Goal: Task Accomplishment & Management: Manage account settings

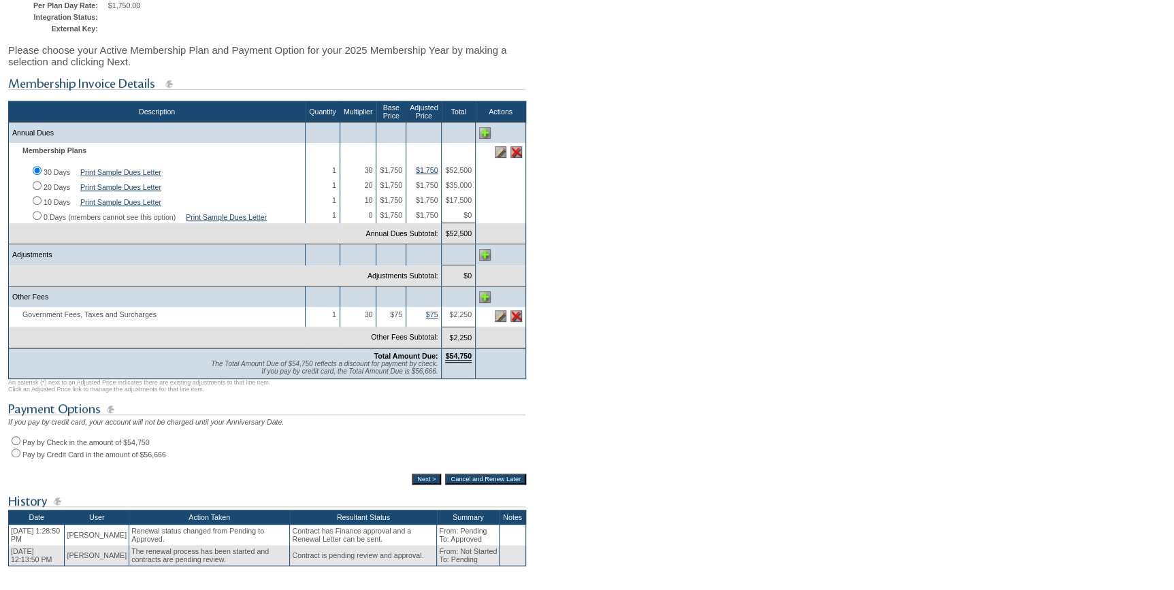
scroll to position [295, 0]
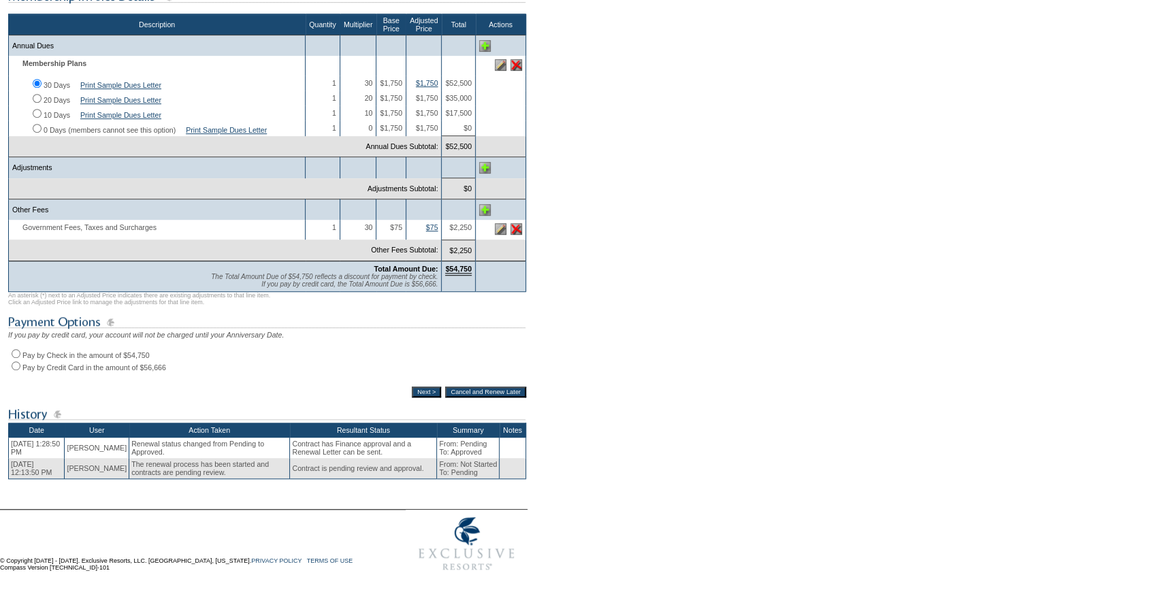
click at [18, 349] on input "Pay by Check in the amount of $54,750" at bounding box center [16, 353] width 9 height 9
radio input "true"
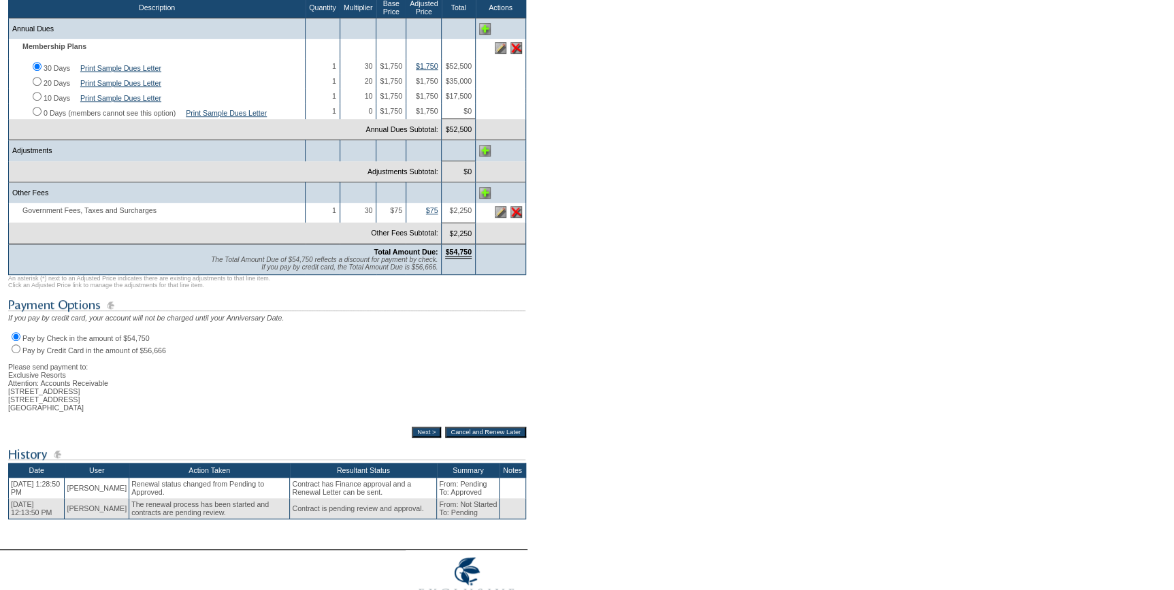
click at [418, 438] on input "Next >" at bounding box center [426, 432] width 29 height 11
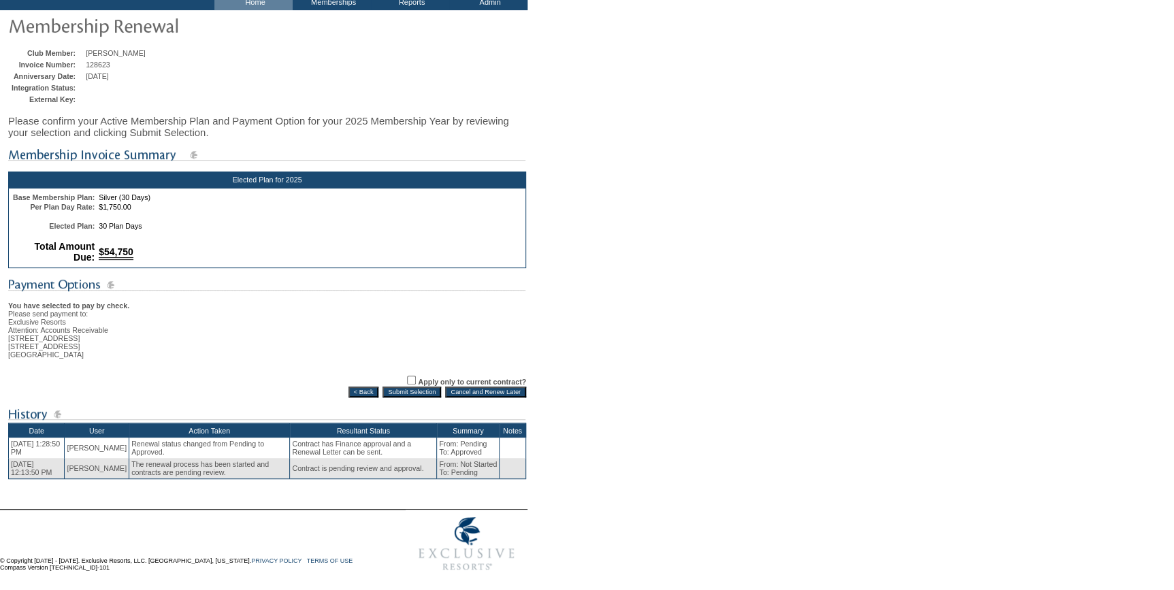
scroll to position [97, 0]
click at [399, 386] on input "Submit Selection" at bounding box center [411, 391] width 59 height 11
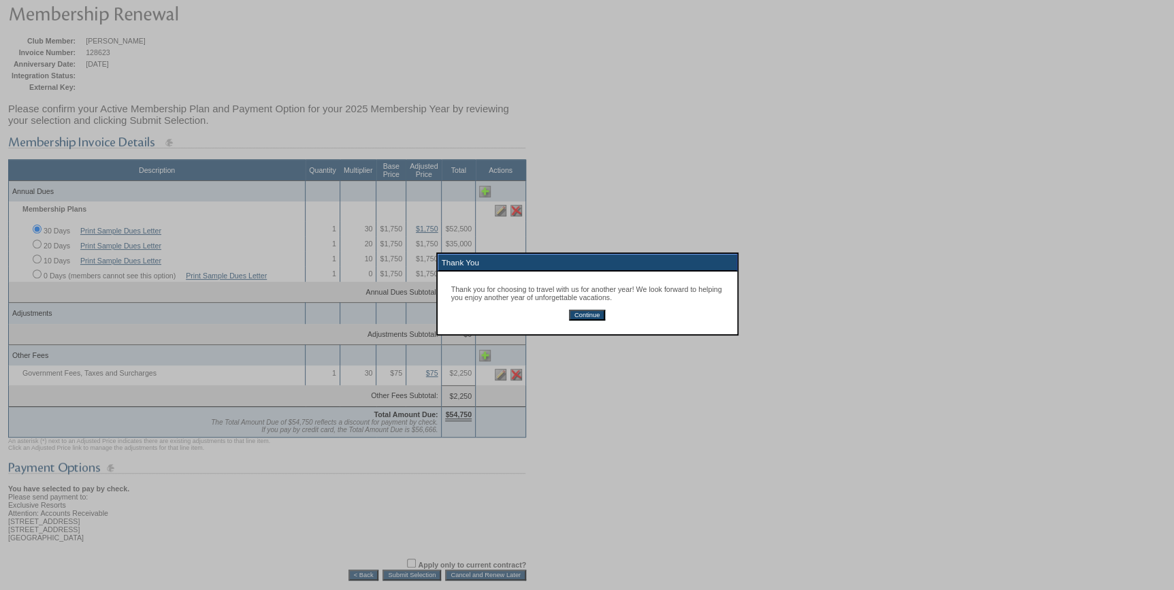
click at [578, 316] on input "Continue" at bounding box center [587, 315] width 36 height 11
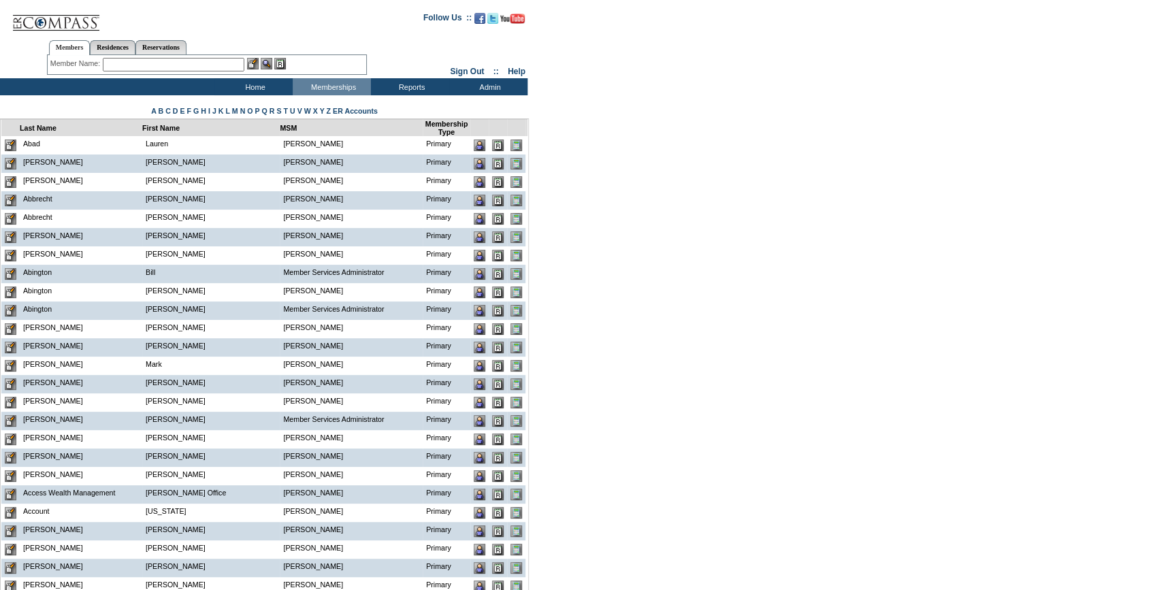
click at [108, 63] on input "text" at bounding box center [174, 65] width 142 height 14
paste input "cindyandjim@fuse.net"
click at [129, 64] on input "cindyandjim@fuse.net" at bounding box center [174, 65] width 142 height 14
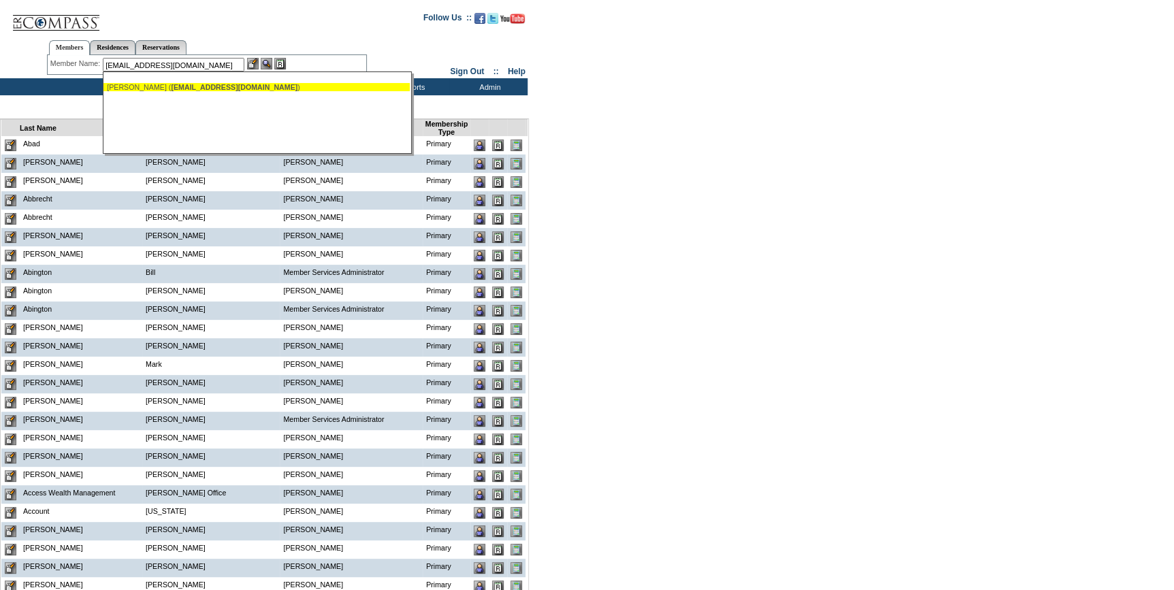
click at [167, 86] on div "Megginson, James ( cindyandjim@fuse.net )" at bounding box center [256, 87] width 299 height 8
type input "Megginson, James (cindyandjim@fuse.net)"
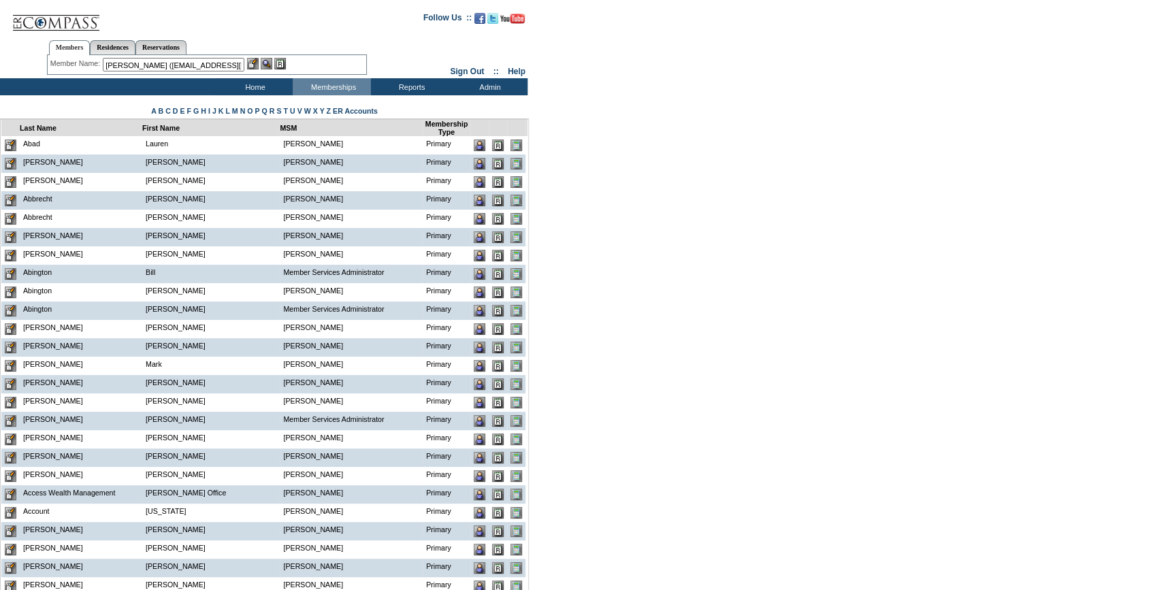
click at [252, 63] on img at bounding box center [253, 64] width 12 height 12
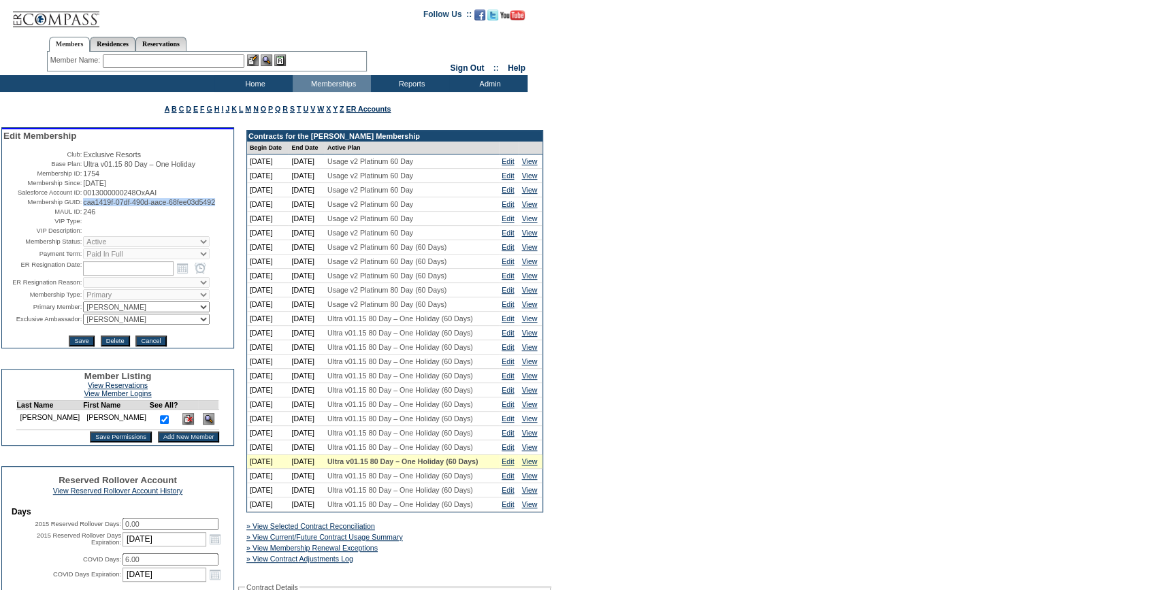
drag, startPoint x: 230, startPoint y: 207, endPoint x: 81, endPoint y: 209, distance: 149.0
click at [83, 206] on span "caa1419f-07df-490d-aace-68fee03d5492" at bounding box center [149, 202] width 132 height 8
copy span "caa1419f-07df-490d-aace-68fee03d5492"
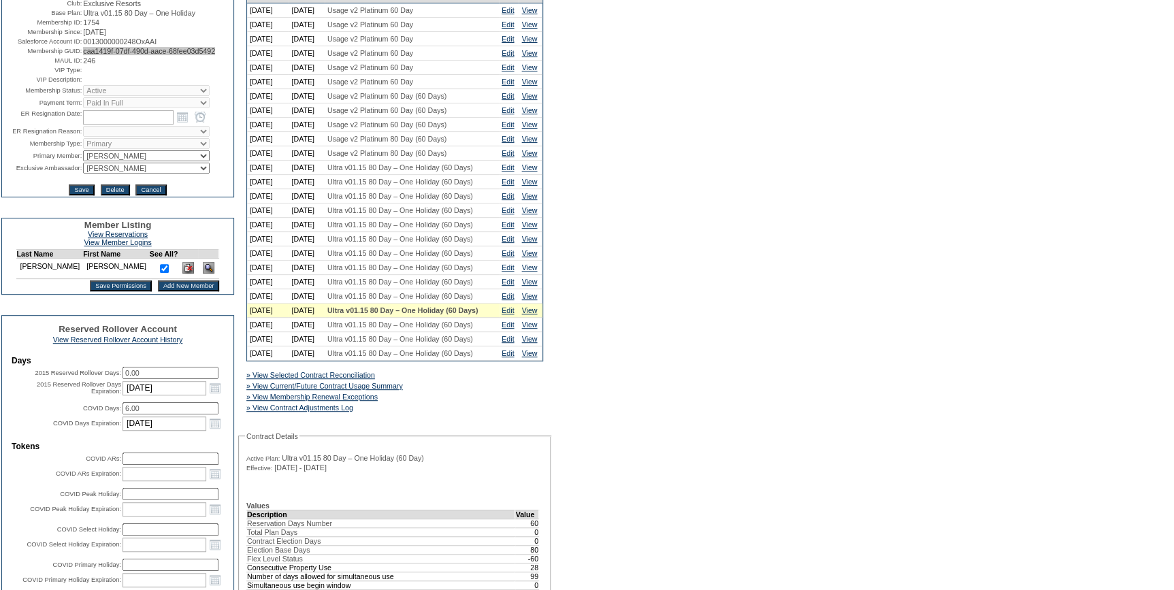
scroll to position [433, 0]
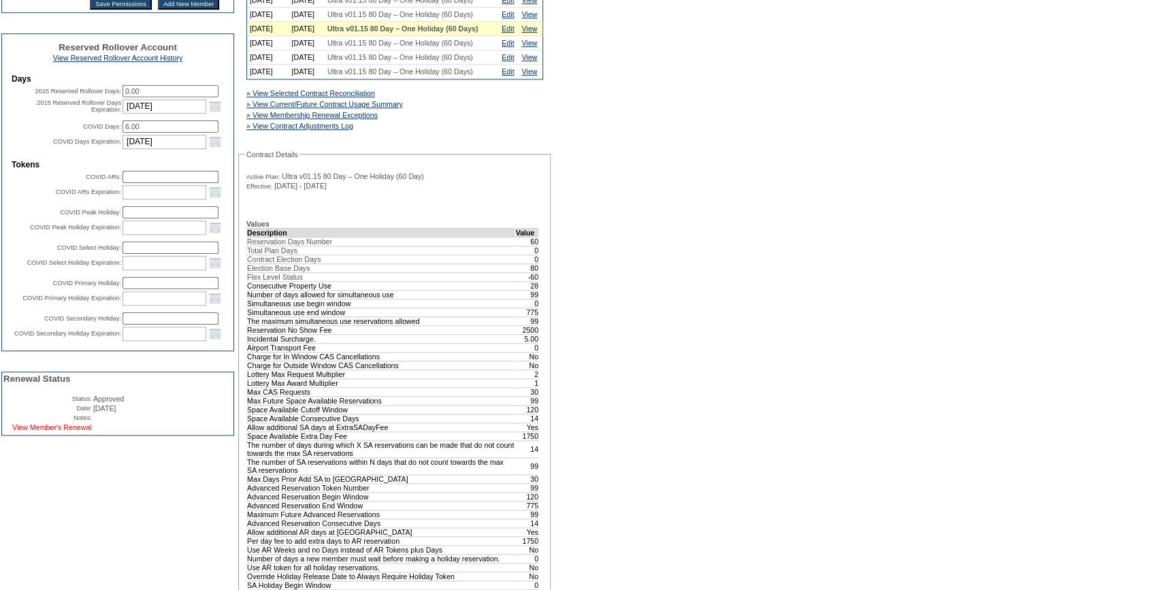
click at [83, 431] on link "View Member's Renewal" at bounding box center [52, 427] width 80 height 8
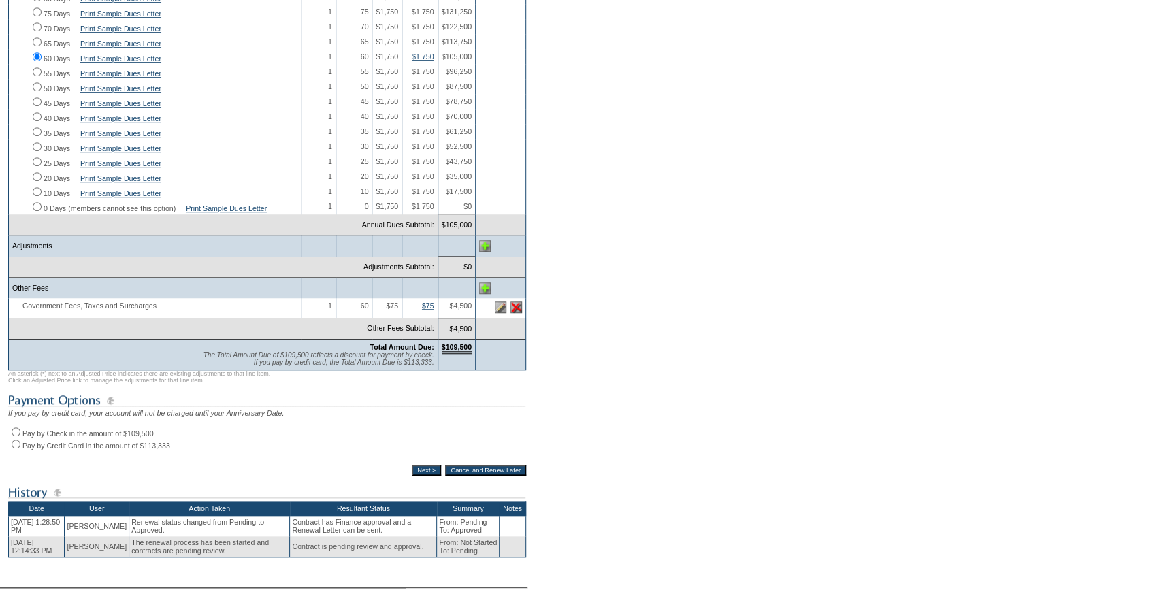
scroll to position [371, 0]
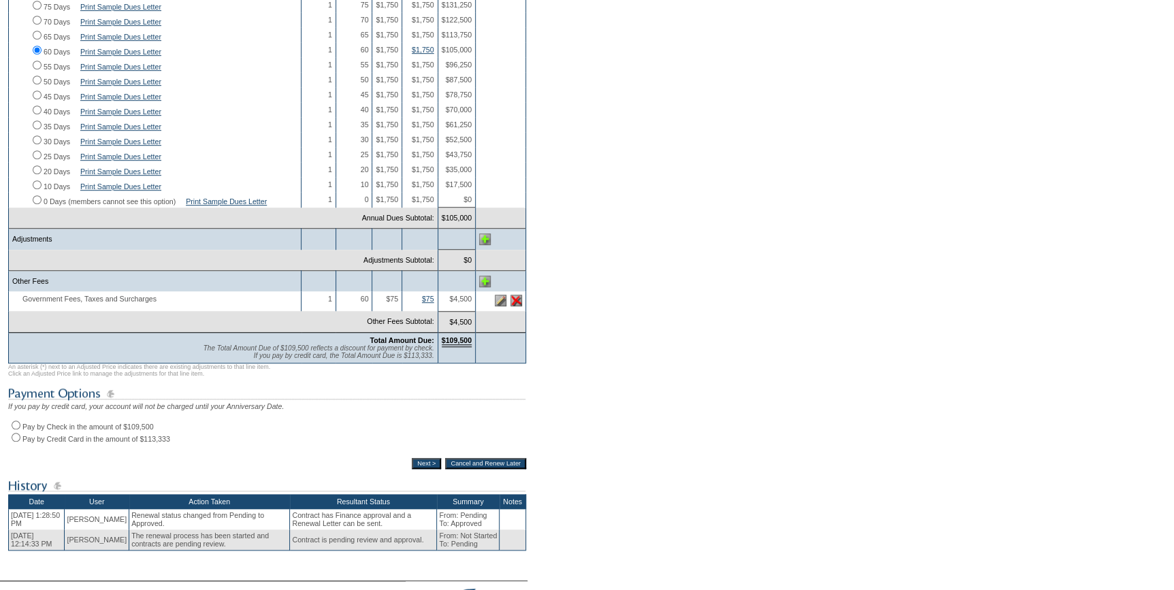
click at [15, 429] on input "Pay by Check in the amount of $109,500" at bounding box center [16, 425] width 9 height 9
radio input "true"
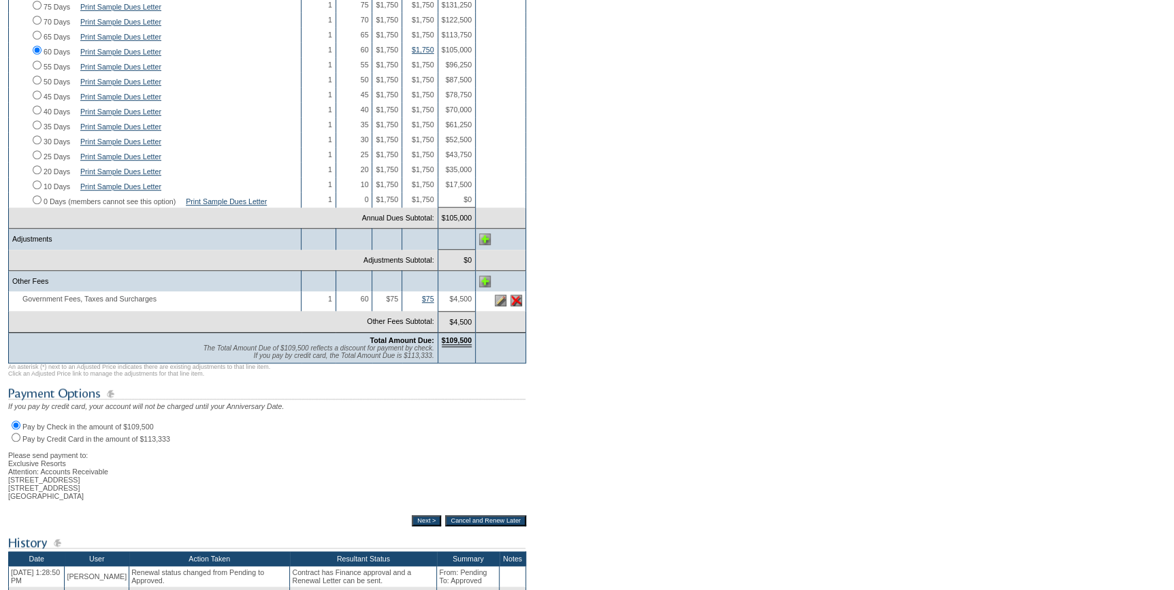
click at [412, 526] on input "Next >" at bounding box center [426, 520] width 29 height 11
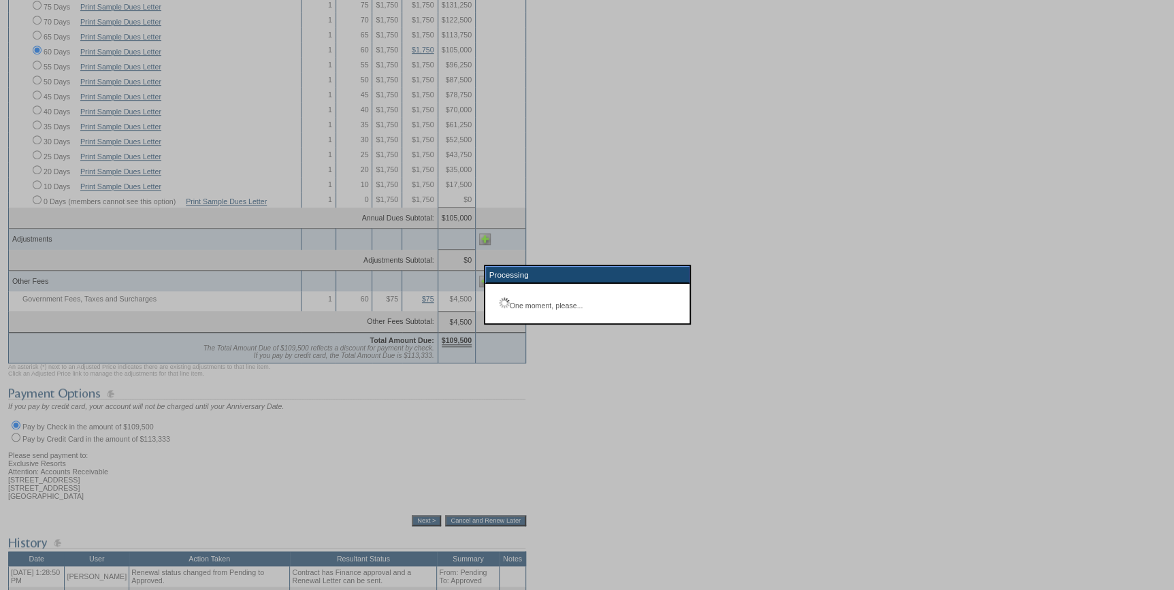
scroll to position [97, 0]
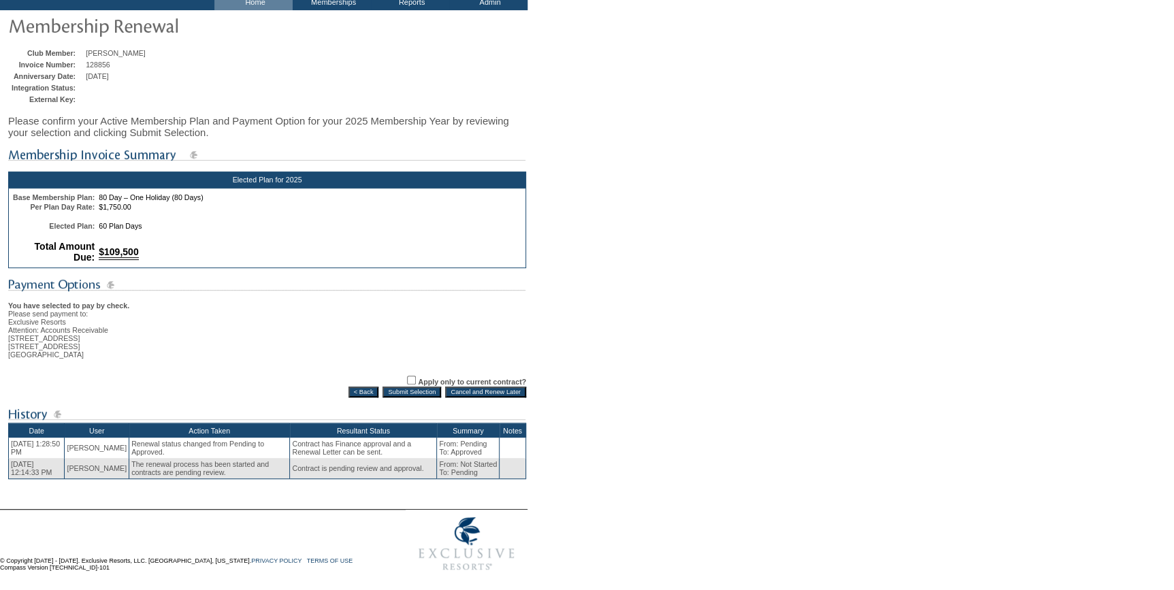
click at [409, 387] on input "Submit Selection" at bounding box center [411, 391] width 59 height 11
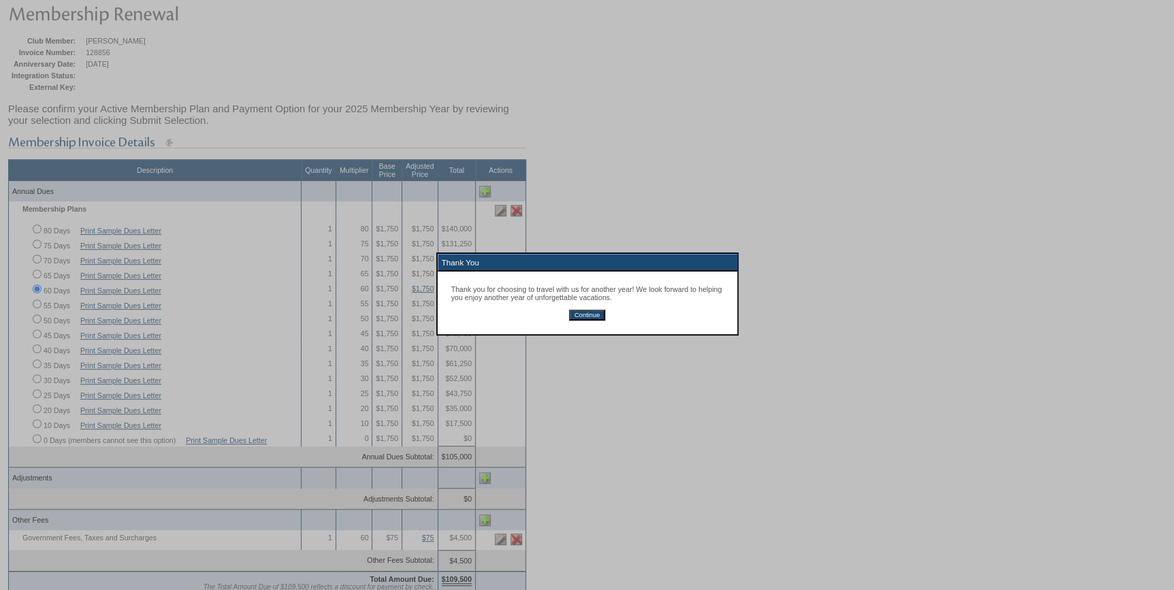
click at [578, 308] on div "Thank you for choosing to travel with us for another year! We look forward to h…" at bounding box center [587, 302] width 299 height 63
click at [576, 319] on input "Continue" at bounding box center [587, 315] width 36 height 11
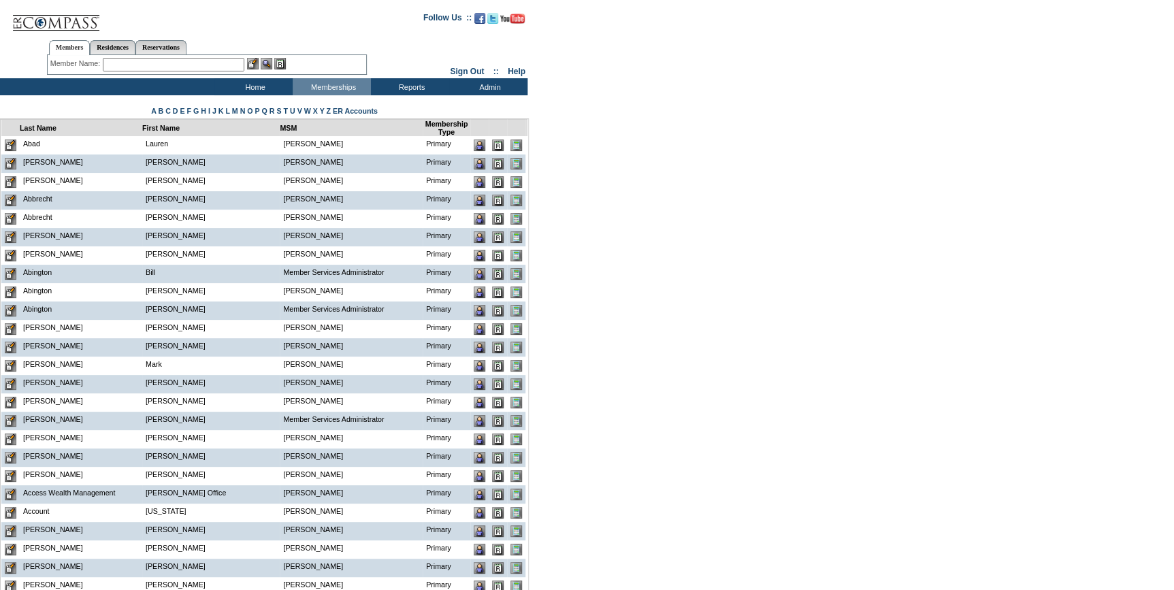
click at [110, 67] on input "text" at bounding box center [174, 65] width 142 height 14
paste input "amyparker1103@gmail.com"
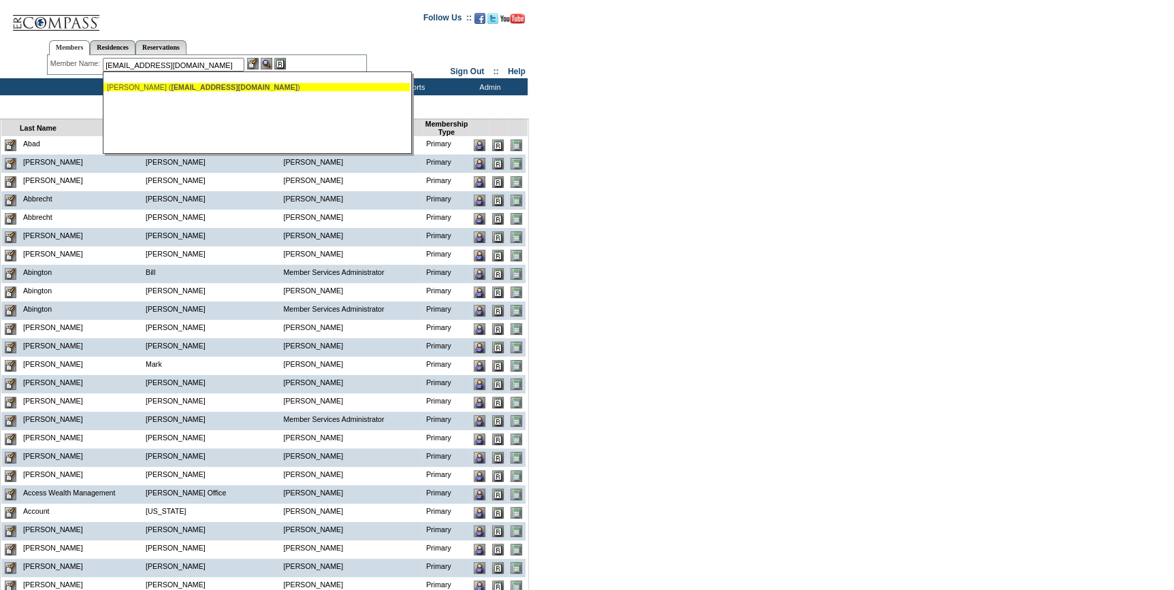
drag, startPoint x: 159, startPoint y: 84, endPoint x: 245, endPoint y: 84, distance: 85.7
click at [171, 86] on span "amyparker1103@gmail.com" at bounding box center [234, 87] width 127 height 8
type input "Parker, Amy (amyparker1103@gmail.com)"
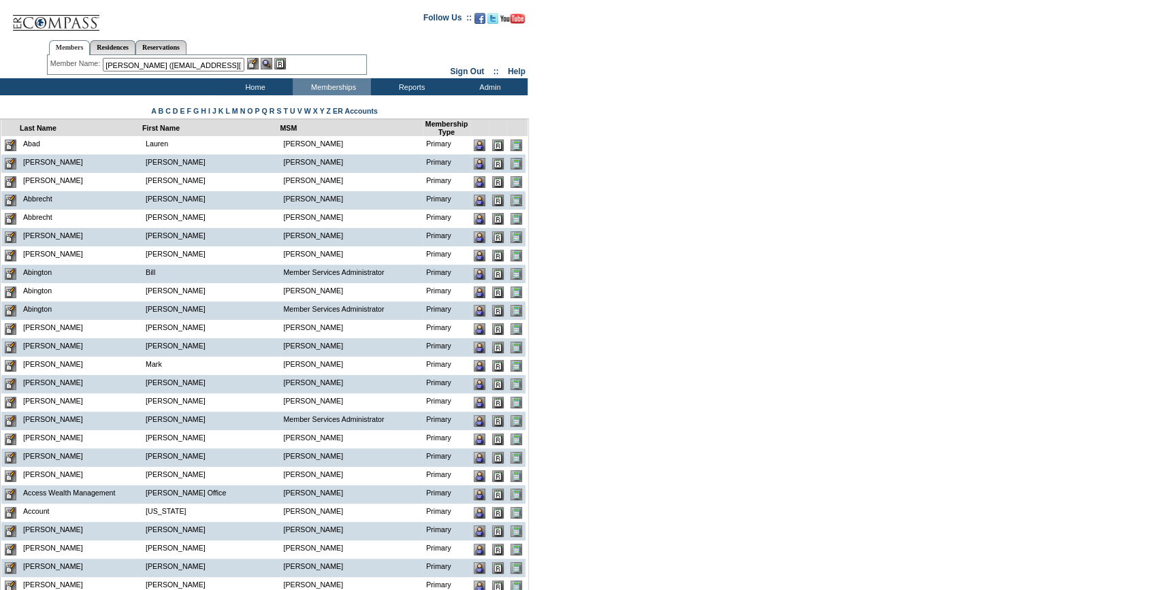
click at [255, 65] on img at bounding box center [253, 64] width 12 height 12
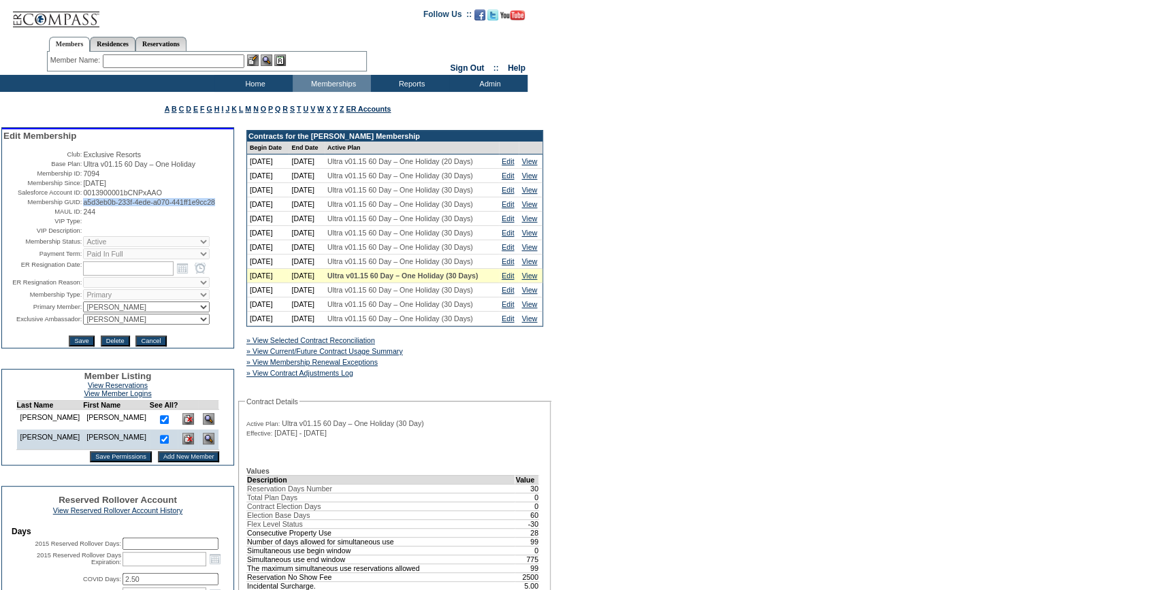
drag, startPoint x: 231, startPoint y: 204, endPoint x: 81, endPoint y: 205, distance: 150.4
click at [83, 205] on td "a5d3eb0b-233f-4ede-a070-441ff1e9cc28" at bounding box center [157, 202] width 149 height 8
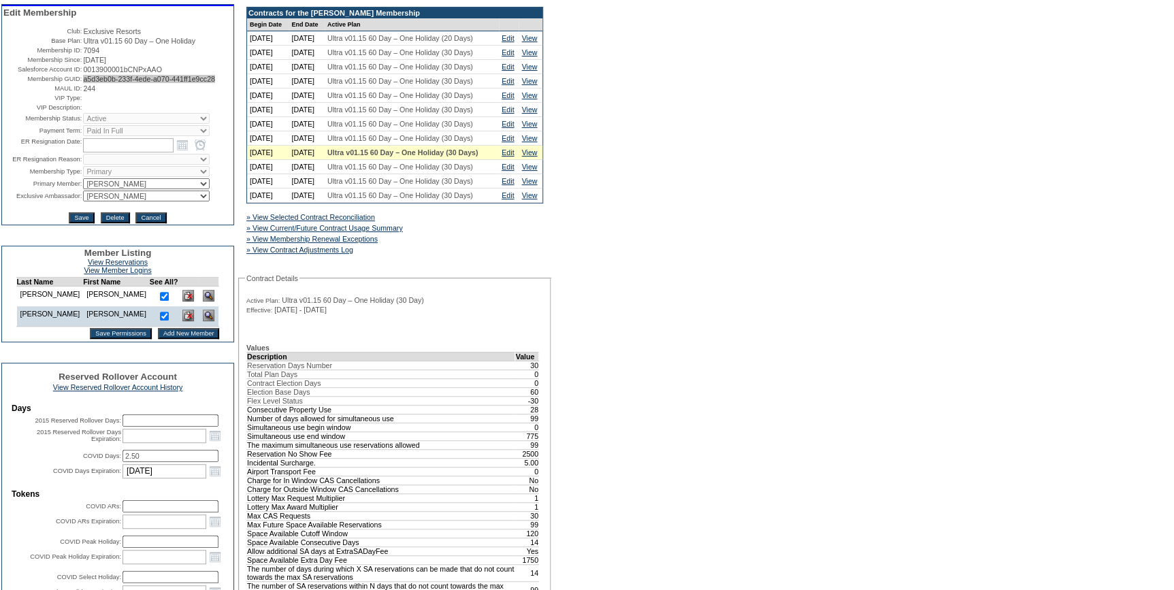
scroll to position [371, 0]
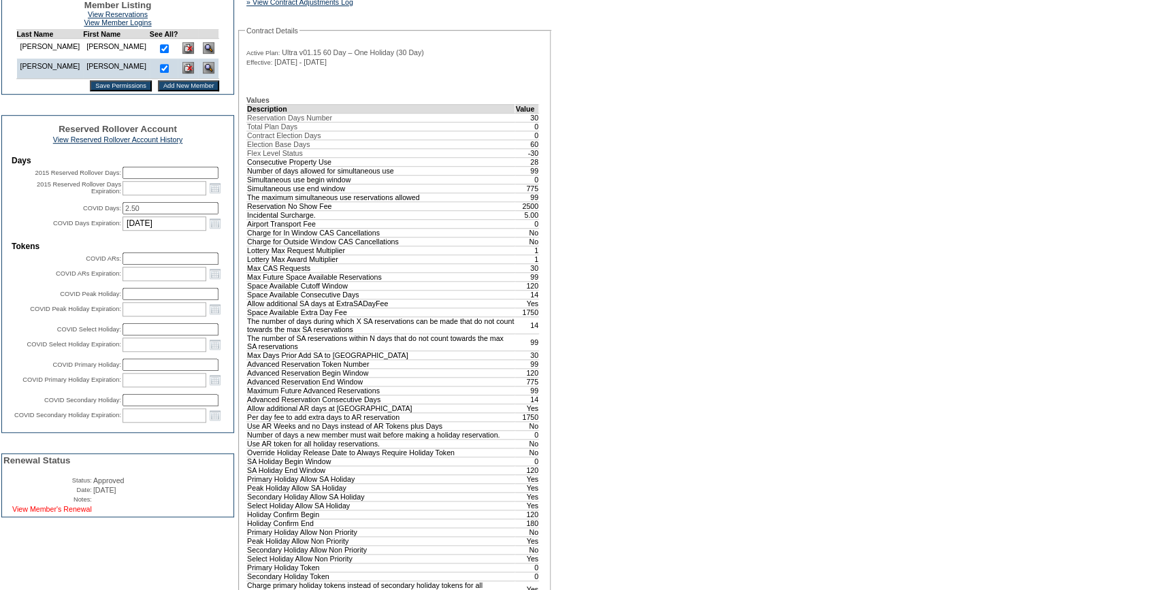
click at [83, 513] on link "View Member's Renewal" at bounding box center [52, 509] width 80 height 8
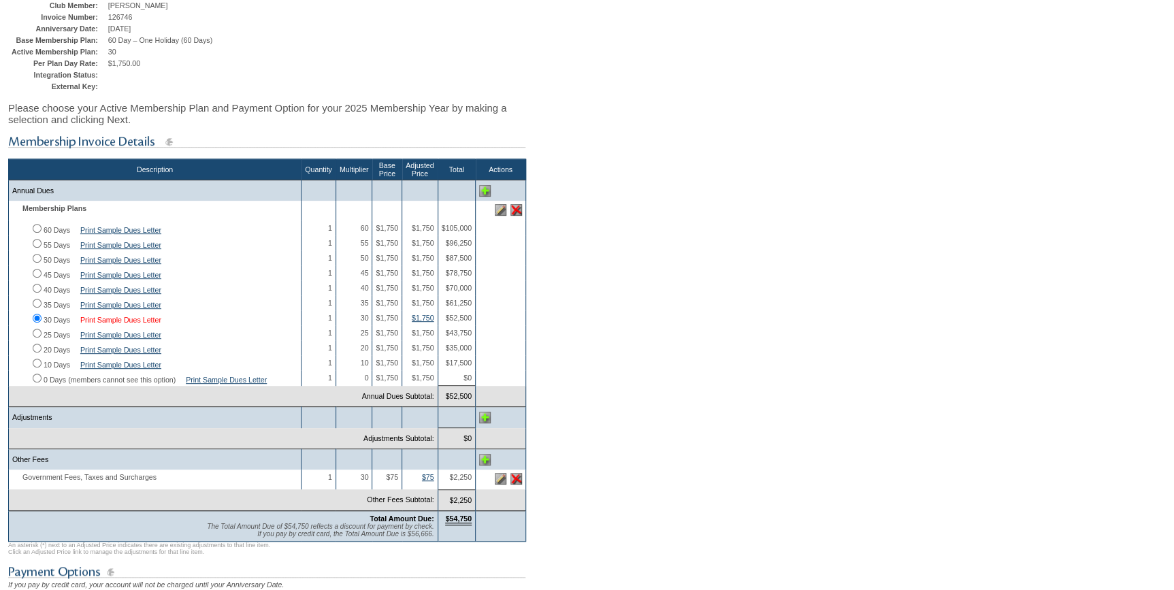
scroll to position [309, 0]
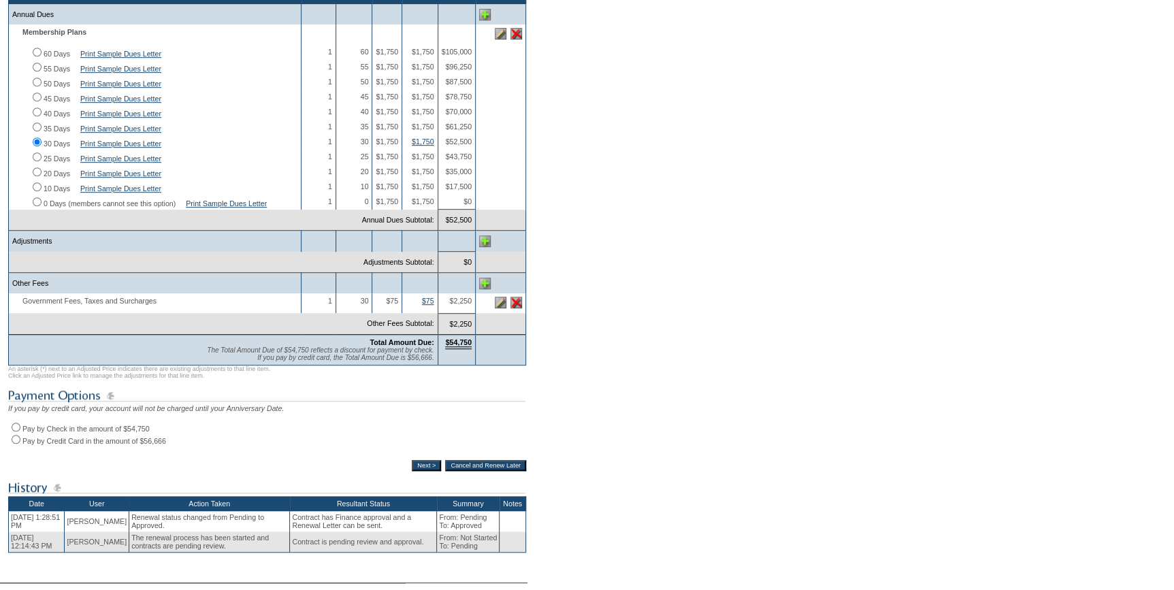
click at [14, 431] on input "Pay by Check in the amount of $54,750" at bounding box center [16, 427] width 9 height 9
radio input "true"
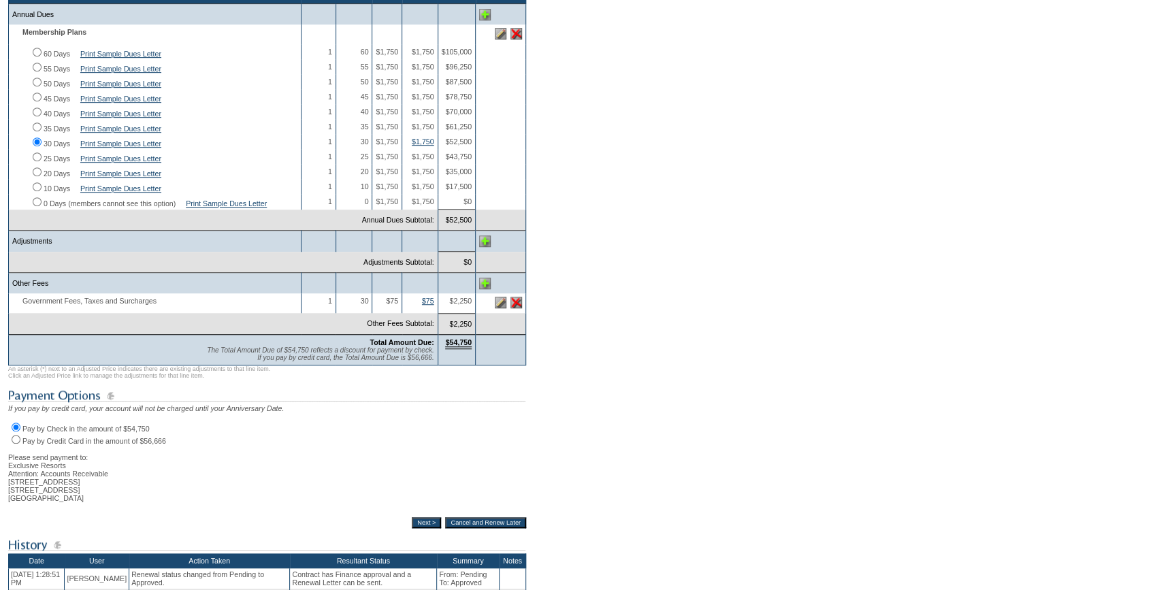
click at [412, 528] on input "Next >" at bounding box center [426, 522] width 29 height 11
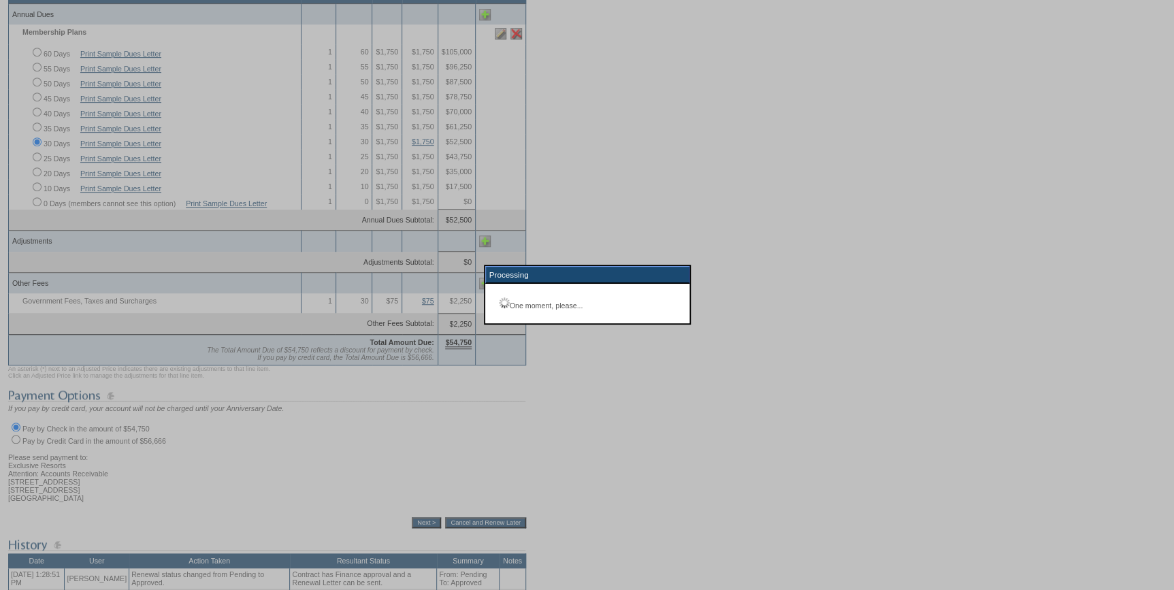
scroll to position [97, 0]
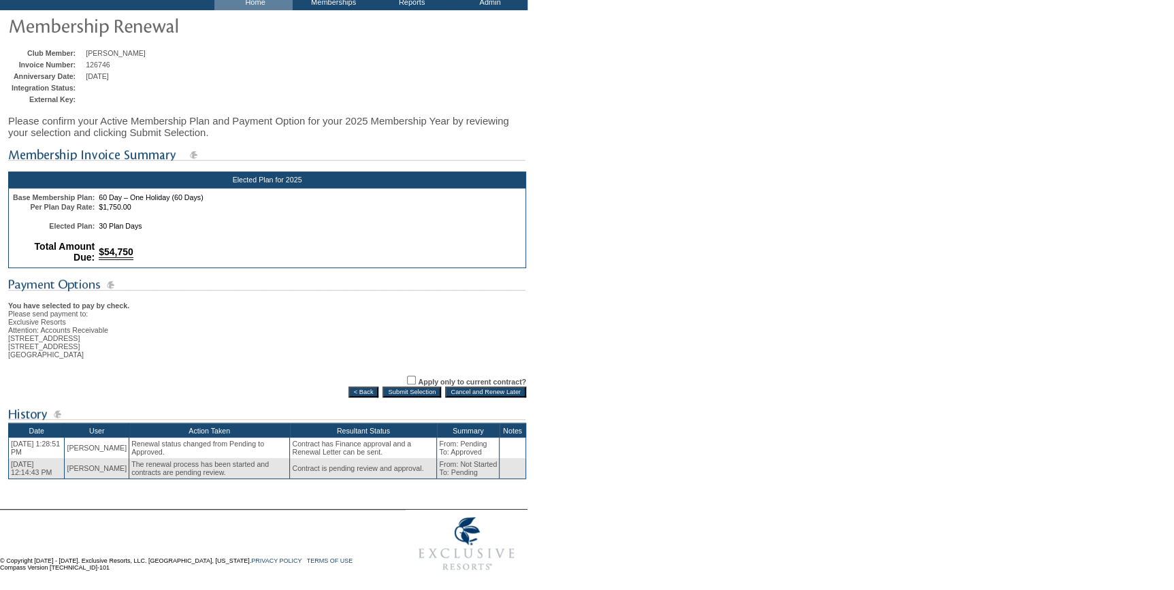
click at [399, 386] on input "Submit Selection" at bounding box center [411, 391] width 59 height 11
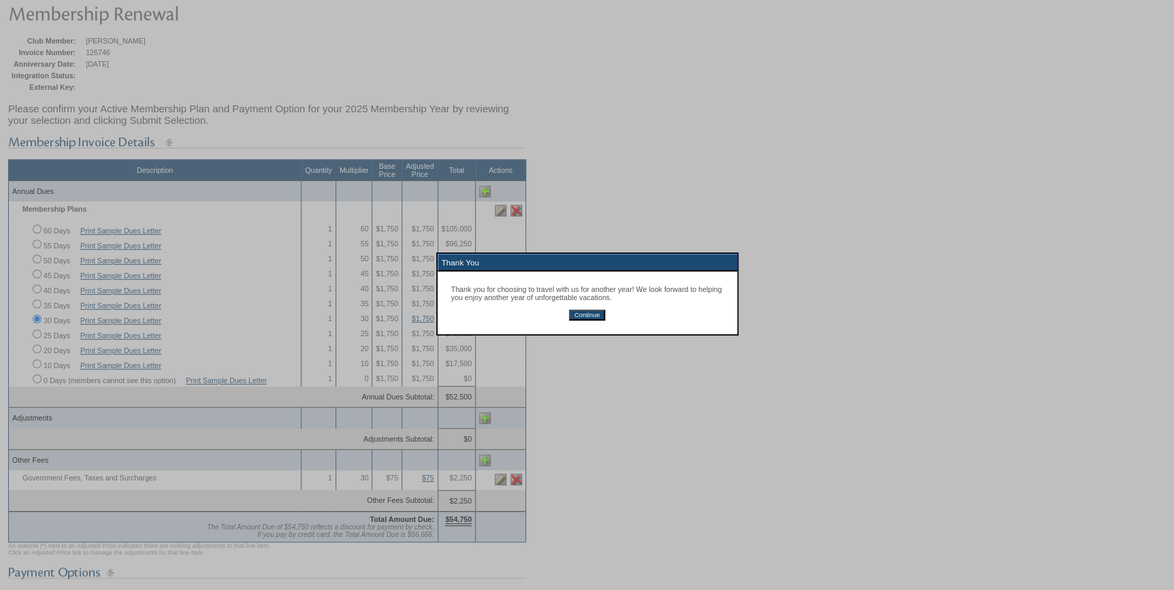
click at [582, 318] on input "Continue" at bounding box center [587, 315] width 36 height 11
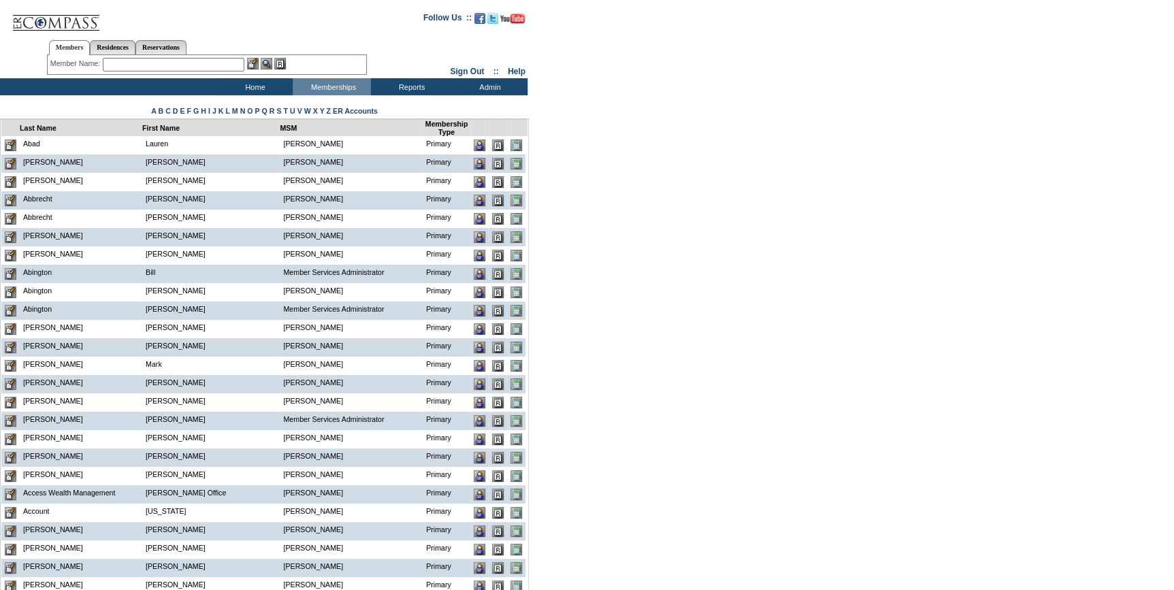
click at [112, 63] on input "text" at bounding box center [174, 65] width 142 height 14
paste input "[EMAIL_ADDRESS][DOMAIN_NAME]"
click at [128, 61] on input "jbmarchetti@rockco.com" at bounding box center [174, 65] width 142 height 14
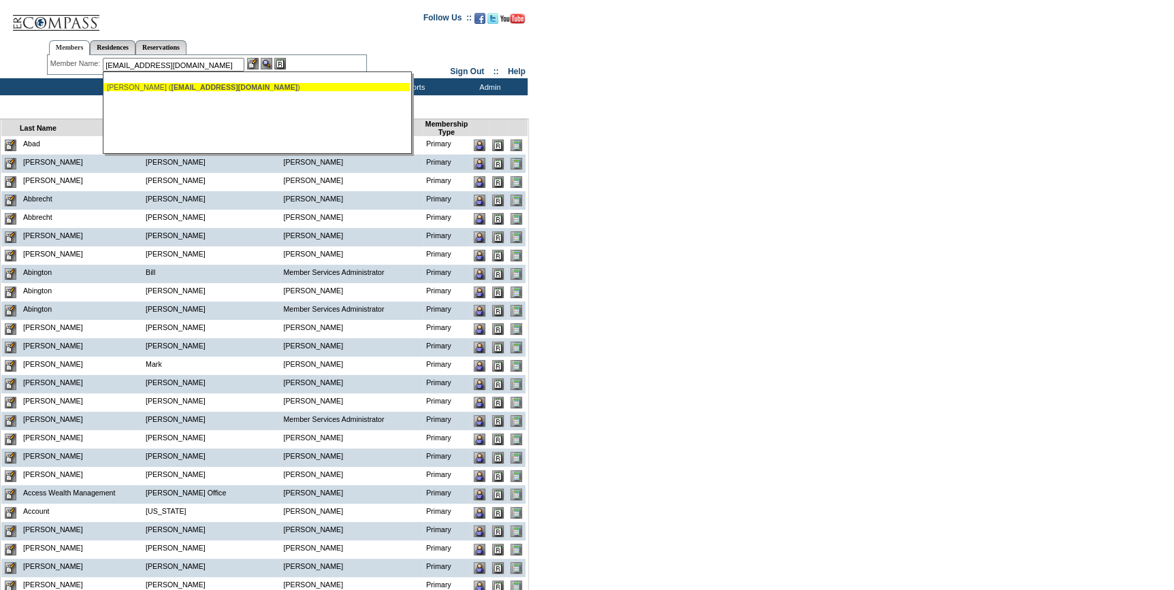
click at [177, 87] on div "Marchetti, James ( jbmarchetti@rockco.com )" at bounding box center [256, 87] width 299 height 8
type input "Marchetti, James (jbmarchetti@rockco.com)"
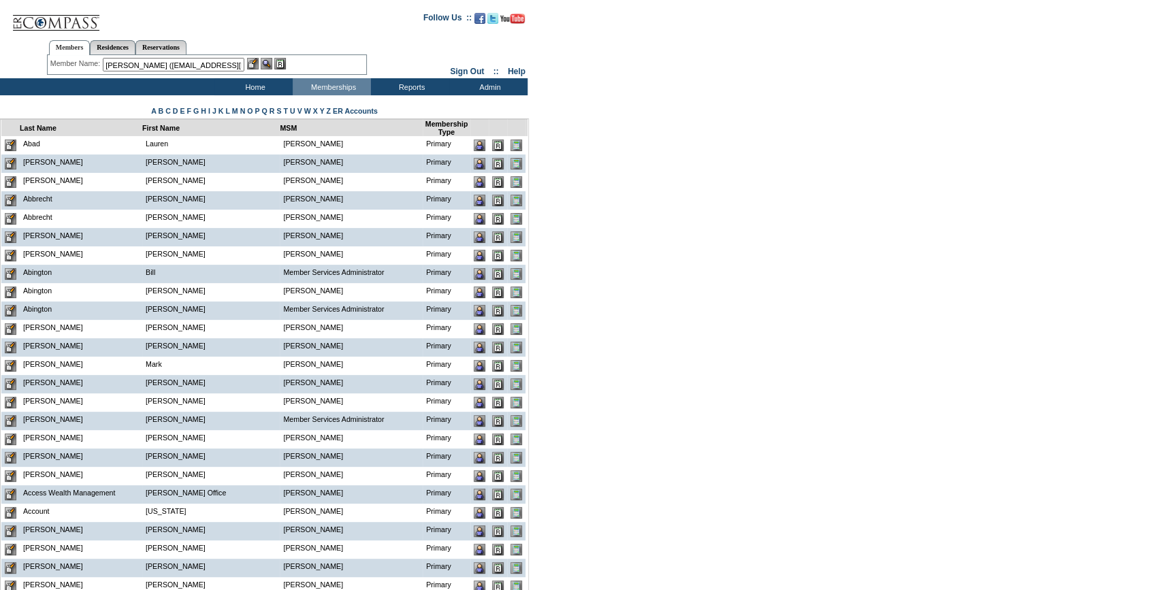
click at [263, 61] on div at bounding box center [266, 64] width 39 height 12
click at [254, 63] on img at bounding box center [253, 64] width 12 height 12
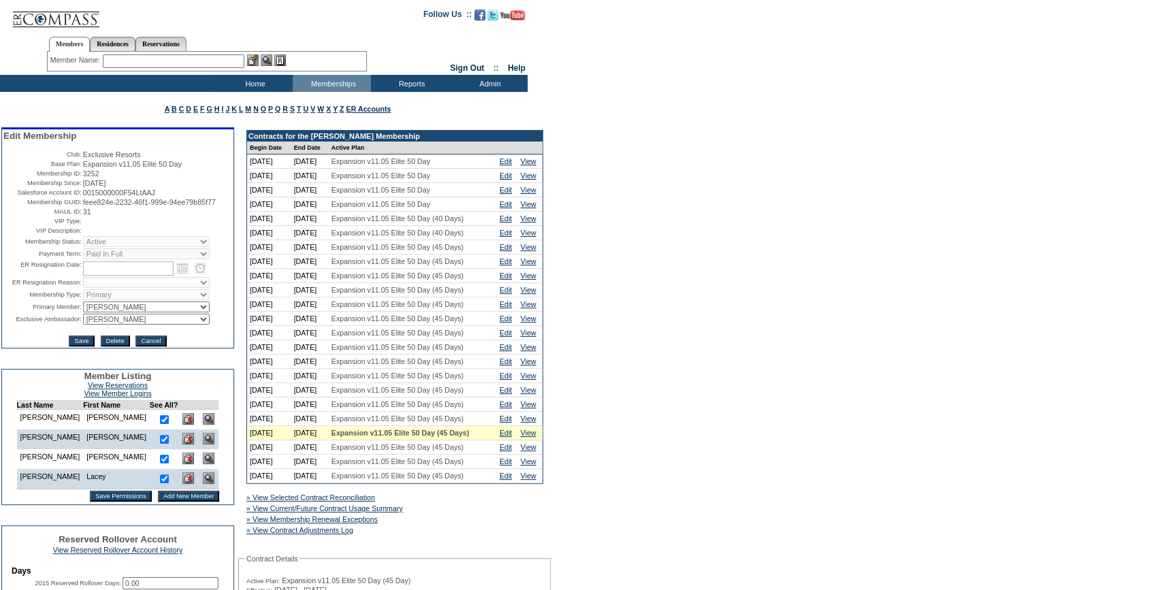
drag, startPoint x: 134, startPoint y: 214, endPoint x: 78, endPoint y: 206, distance: 56.4
click at [78, 206] on table "Edit Membership Club: Exclusive Resorts Base Plan: Expansion v11.05 Elite 50 Da…" at bounding box center [117, 238] width 231 height 218
copy tr "feee824e-2232-46f1-999e-94ee79b85f77"
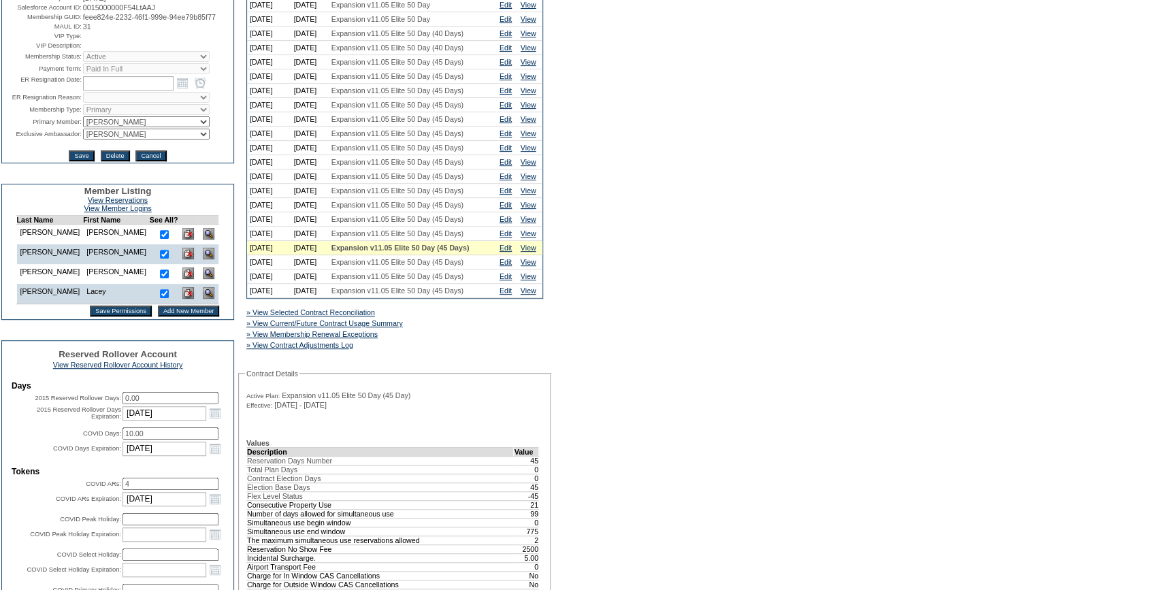
scroll to position [495, 0]
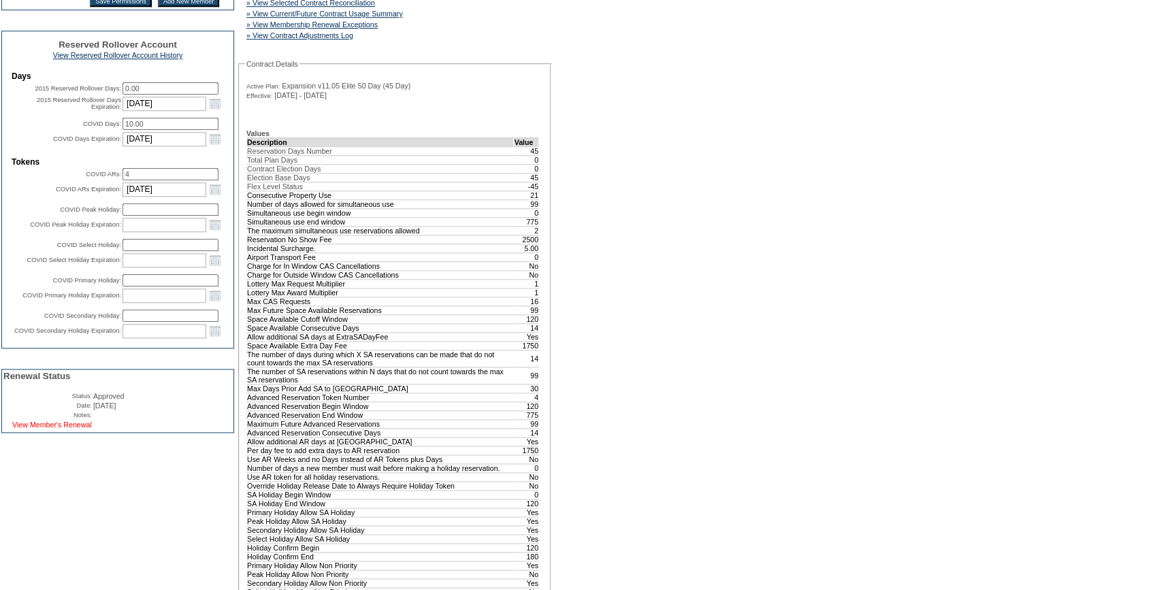
click at [72, 429] on link "View Member's Renewal" at bounding box center [52, 425] width 80 height 8
